Goal: Information Seeking & Learning: Learn about a topic

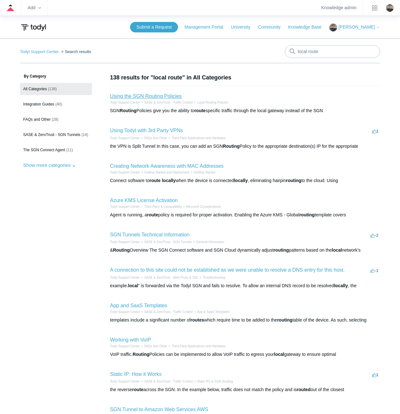
click at [150, 96] on link "Using the SGN Routing Policies" at bounding box center [146, 95] width 72 height 5
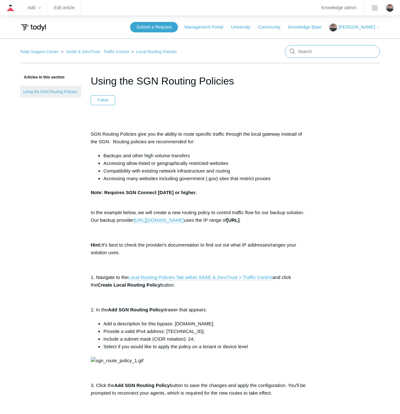
click at [325, 51] on input "Search" at bounding box center [332, 51] width 95 height 13
type input "notification controls"
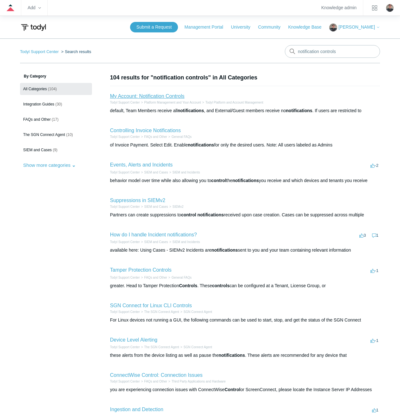
click at [167, 94] on link "My Account: Notification Controls" at bounding box center [147, 95] width 75 height 5
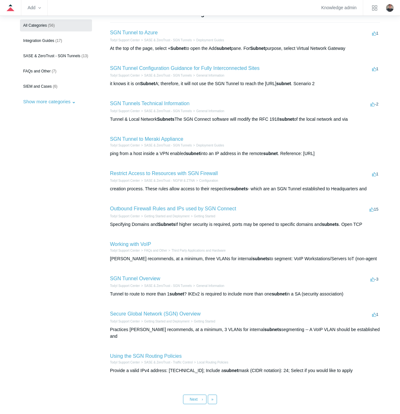
scroll to position [91, 0]
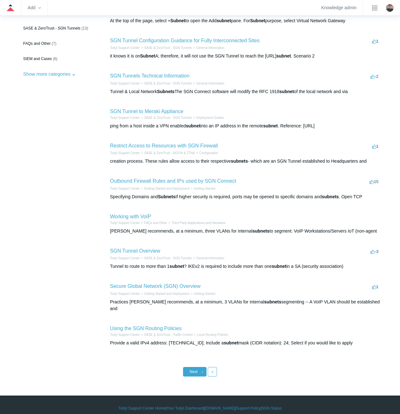
click at [192, 369] on span "Next" at bounding box center [194, 371] width 8 height 4
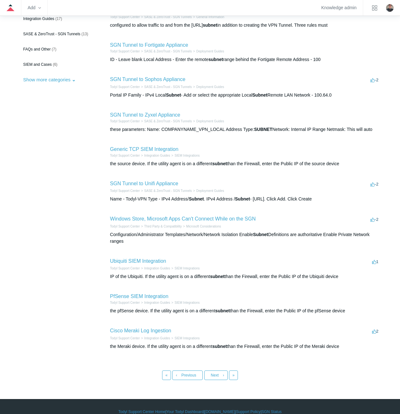
scroll to position [95, 0]
